Goal: Task Accomplishment & Management: Manage account settings

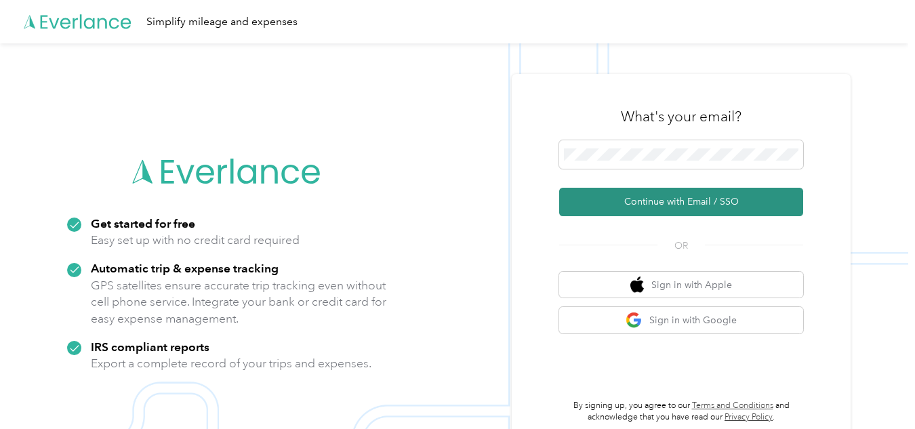
click at [617, 192] on button "Continue with Email / SSO" at bounding box center [681, 202] width 244 height 28
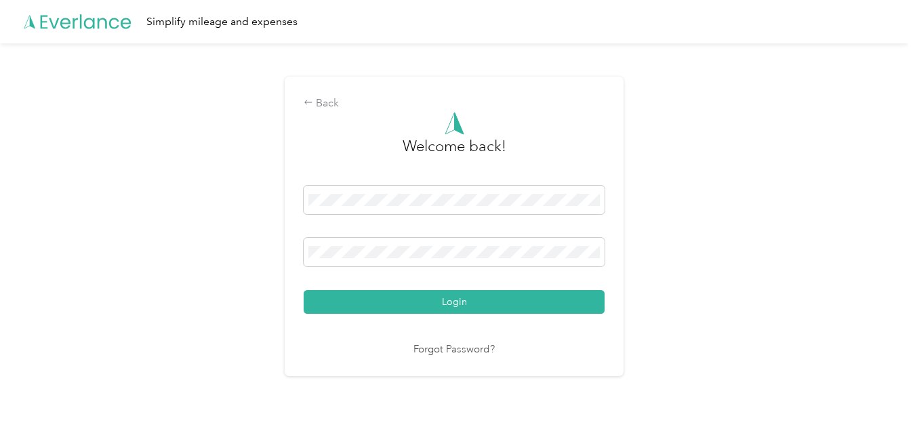
click at [462, 301] on button "Login" at bounding box center [454, 302] width 301 height 24
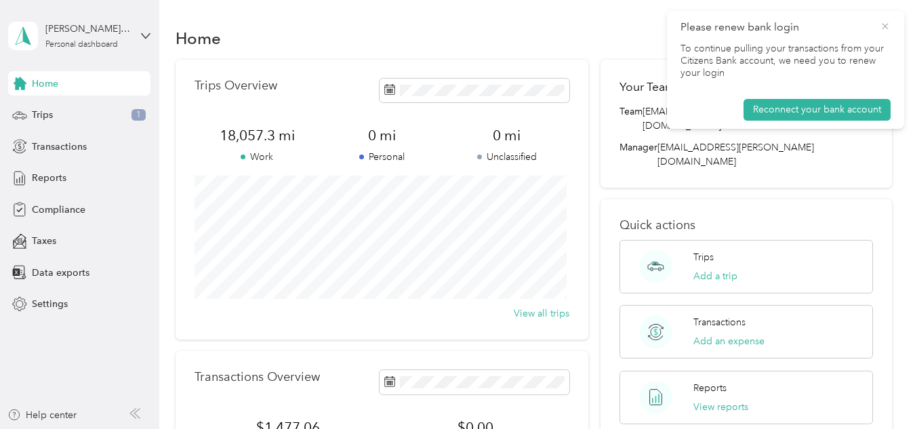
click at [885, 24] on icon at bounding box center [885, 26] width 11 height 12
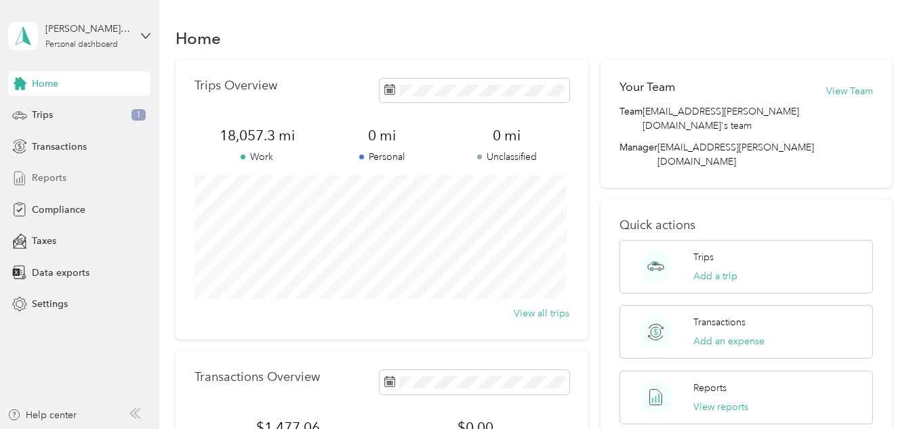
click at [54, 181] on span "Reports" at bounding box center [49, 178] width 35 height 14
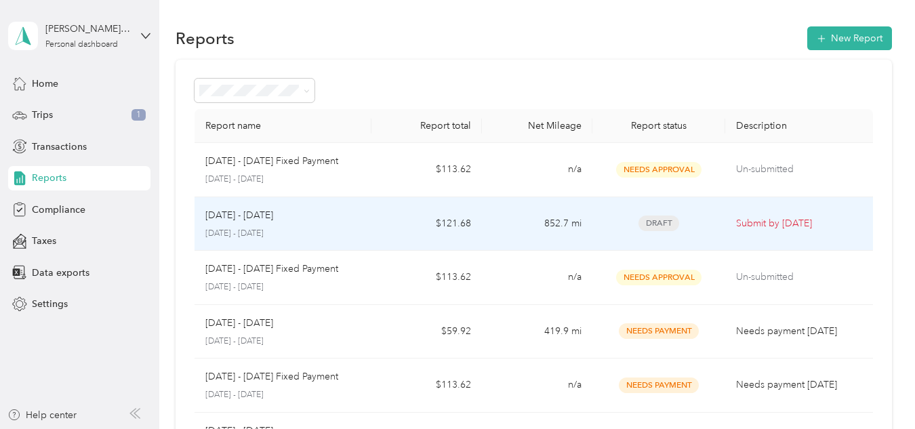
click at [657, 220] on span "Draft" at bounding box center [658, 223] width 41 height 16
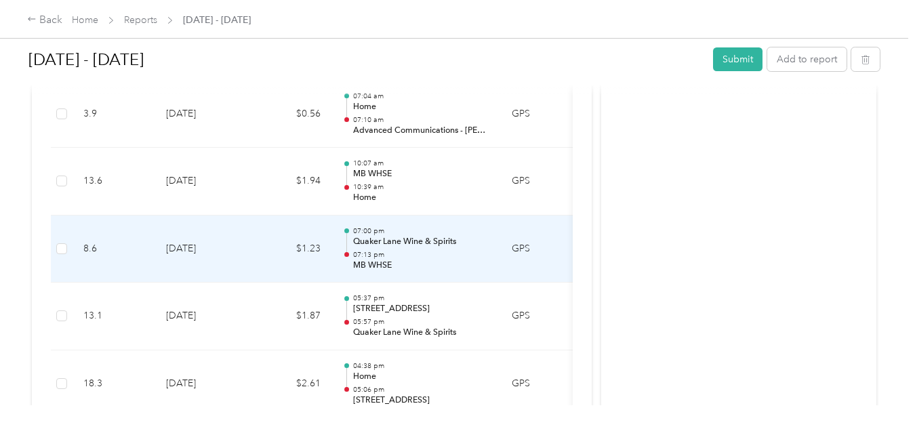
scroll to position [1084, 0]
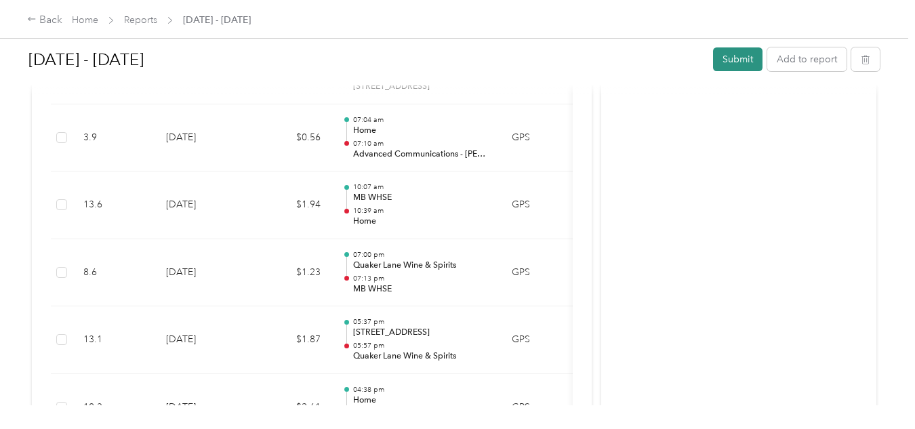
click at [734, 64] on button "Submit" at bounding box center [737, 59] width 49 height 24
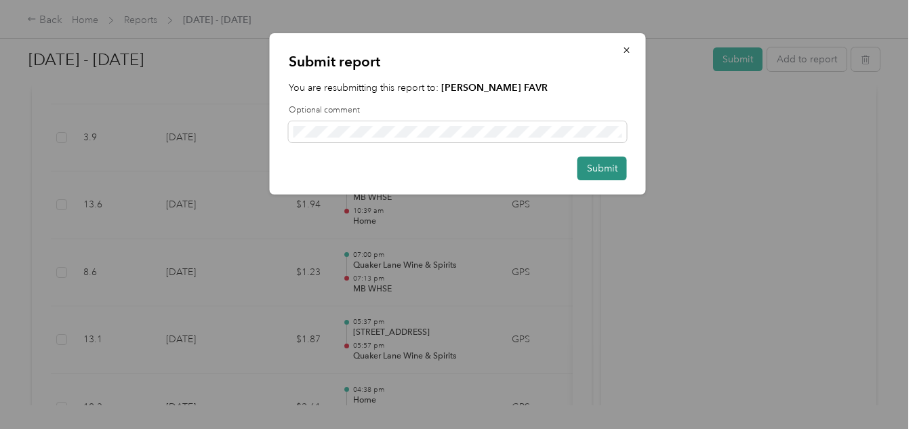
click at [607, 163] on button "Submit" at bounding box center [601, 169] width 49 height 24
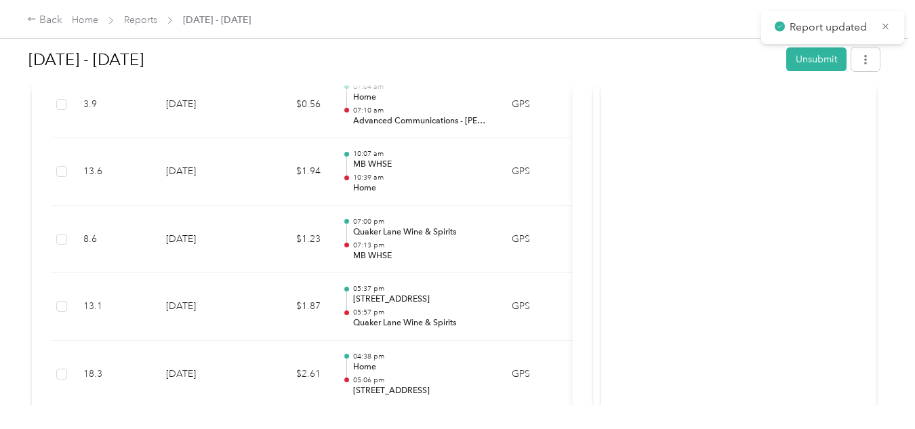
scroll to position [1051, 0]
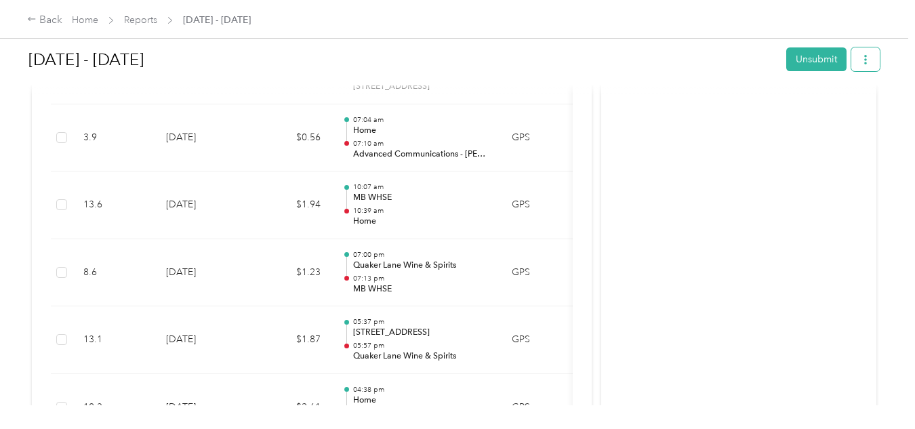
click at [865, 59] on icon "button" at bounding box center [865, 59] width 9 height 9
click at [823, 109] on span "Download" at bounding box center [823, 109] width 45 height 14
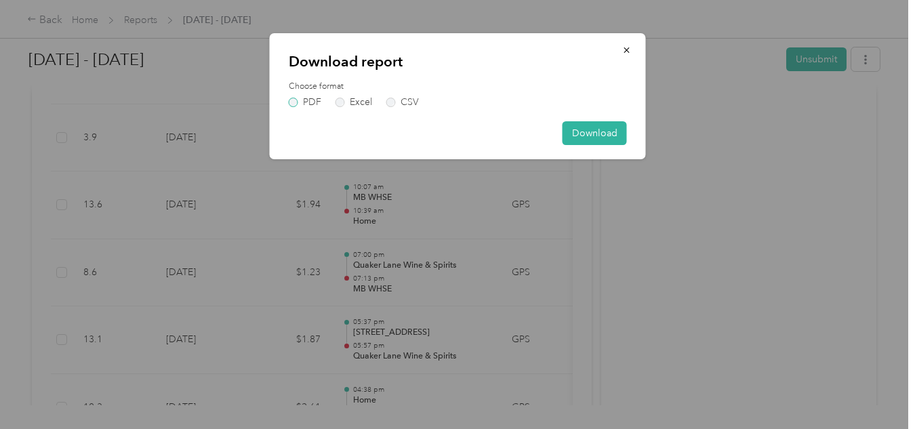
click at [296, 104] on label "PDF" at bounding box center [305, 102] width 33 height 9
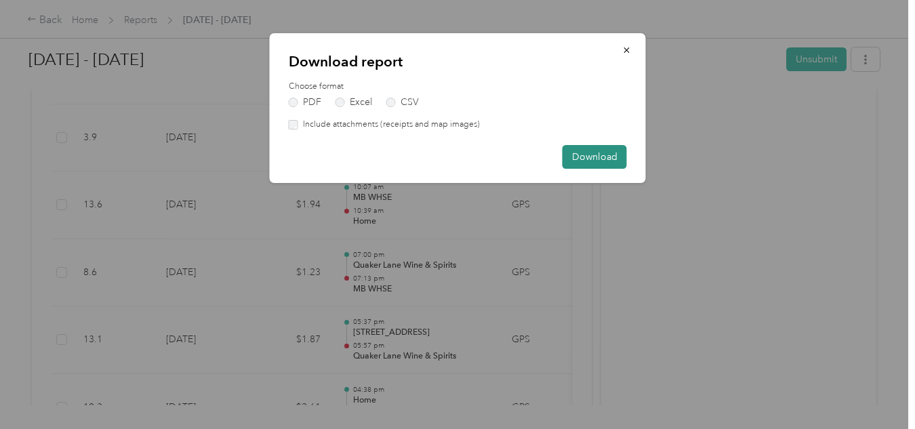
click at [580, 155] on button "Download" at bounding box center [594, 157] width 64 height 24
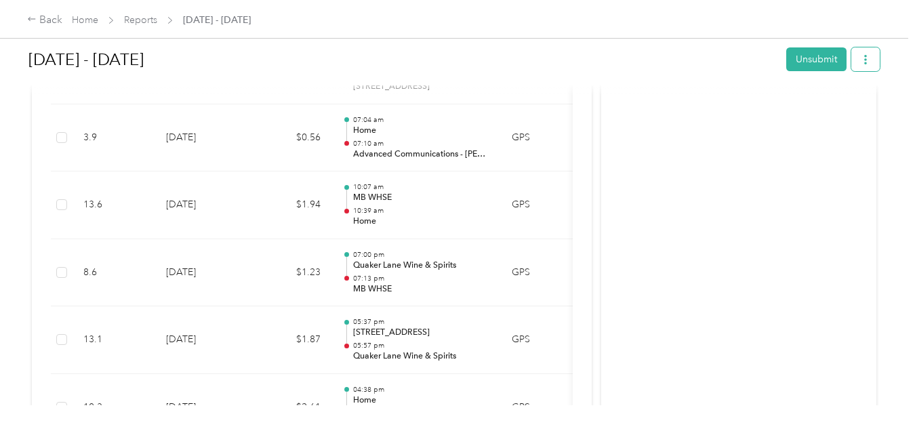
click at [860, 67] on button "button" at bounding box center [865, 59] width 28 height 24
click at [830, 111] on span "Download" at bounding box center [823, 109] width 45 height 14
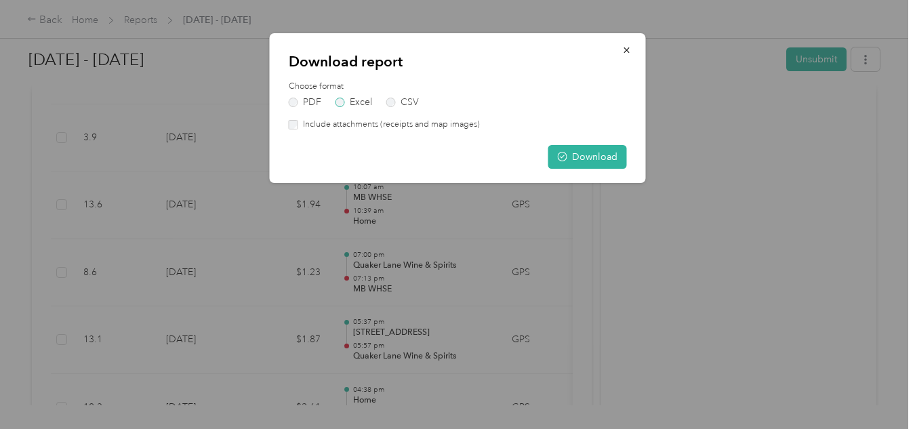
click at [340, 102] on label "Excel" at bounding box center [353, 102] width 37 height 9
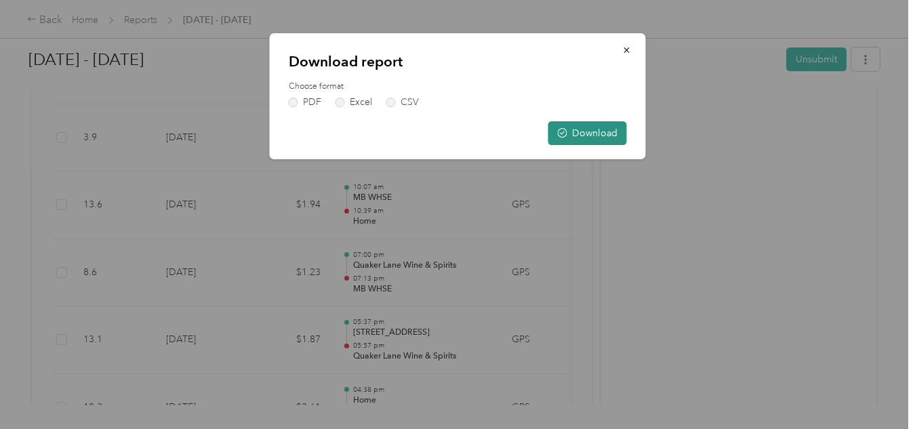
click at [590, 133] on button "Download" at bounding box center [587, 133] width 79 height 24
